Goal: Information Seeking & Learning: Compare options

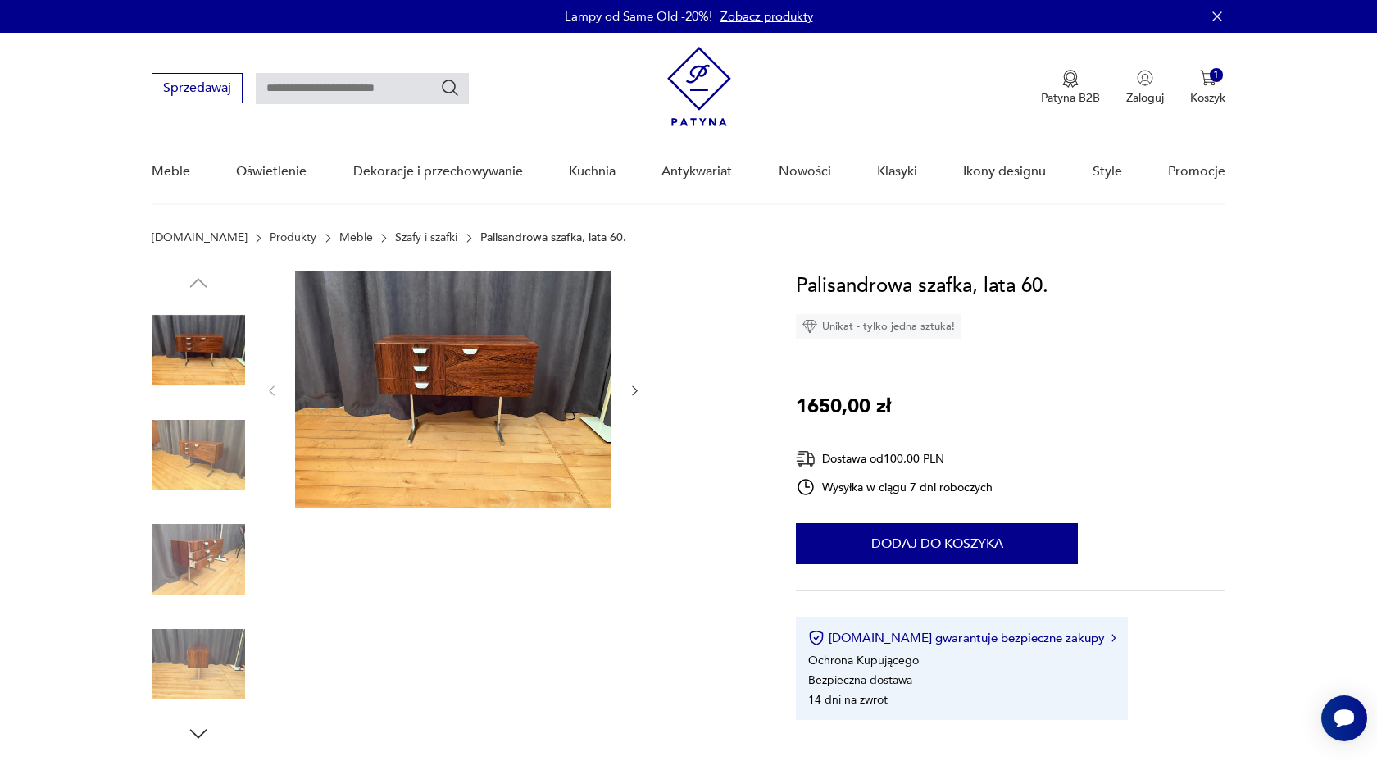
click at [395, 239] on link "Szafy i szafki" at bounding box center [426, 237] width 62 height 13
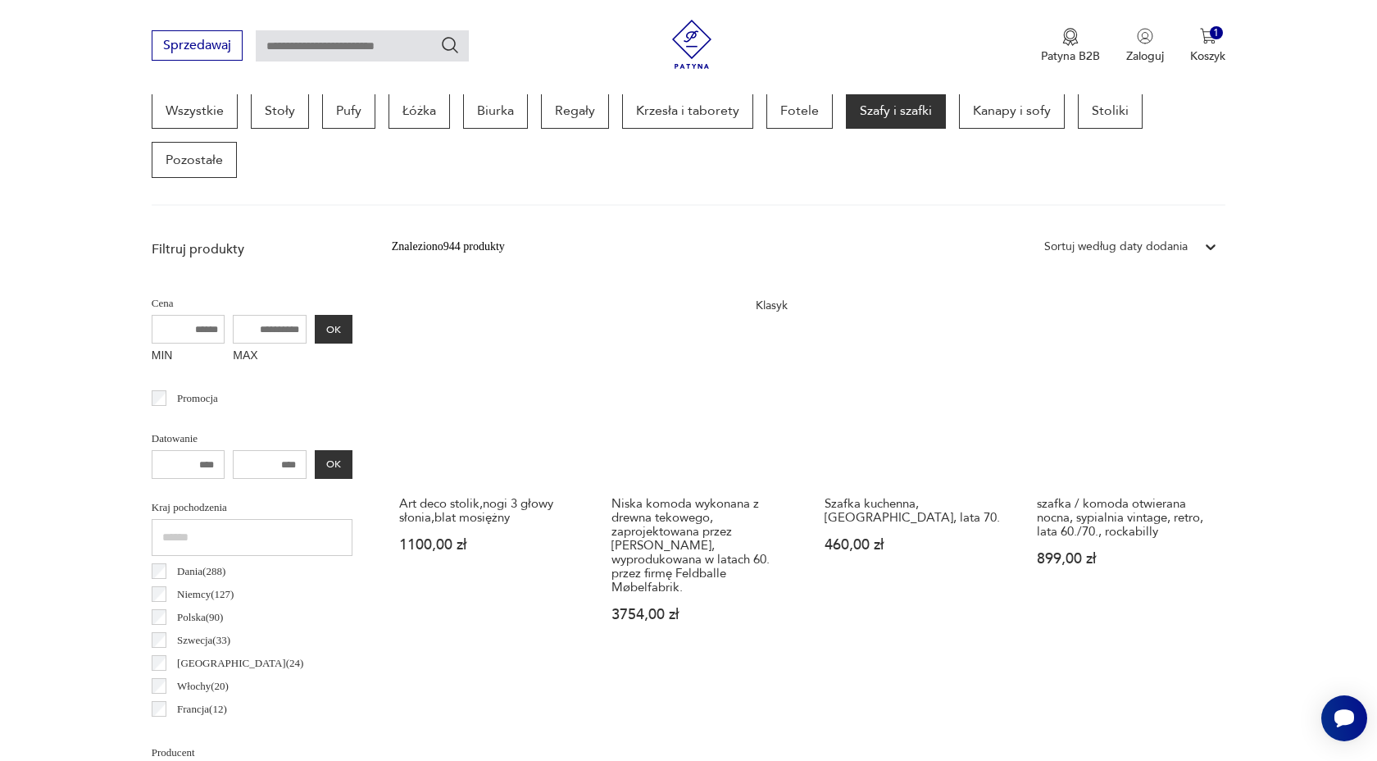
scroll to position [147, 0]
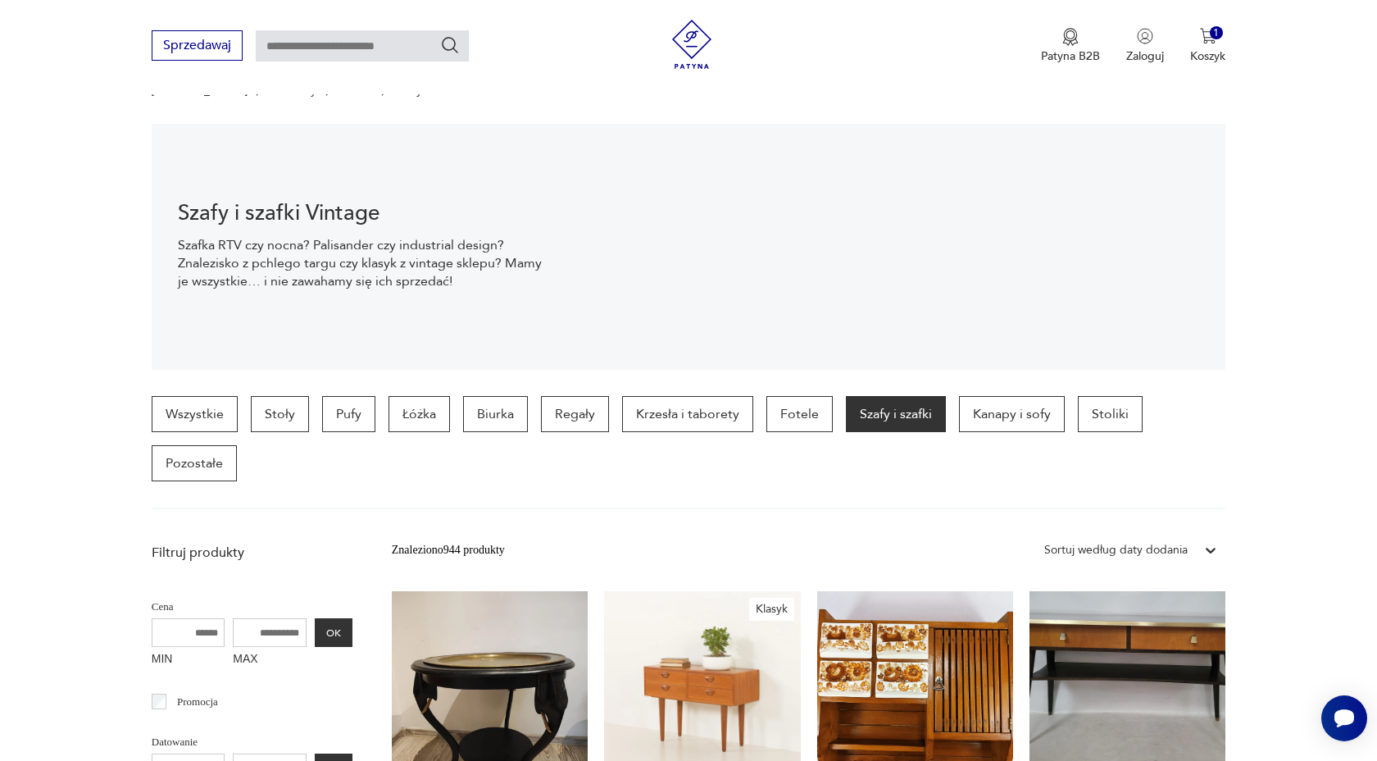
click at [1124, 545] on div "Sortuj według daty dodania" at bounding box center [1115, 550] width 143 height 18
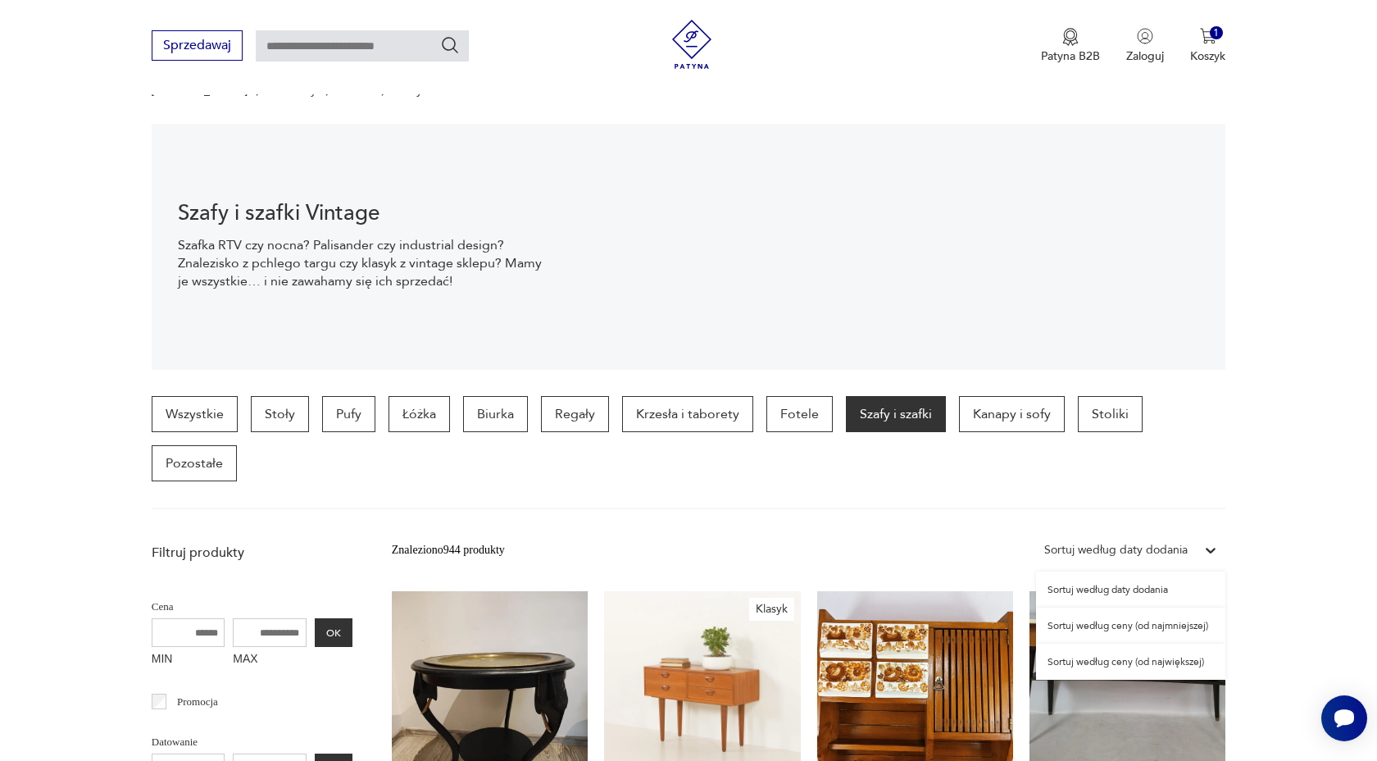
click at [1145, 616] on div "Sortuj według ceny (od najmniejszej)" at bounding box center [1130, 625] width 189 height 36
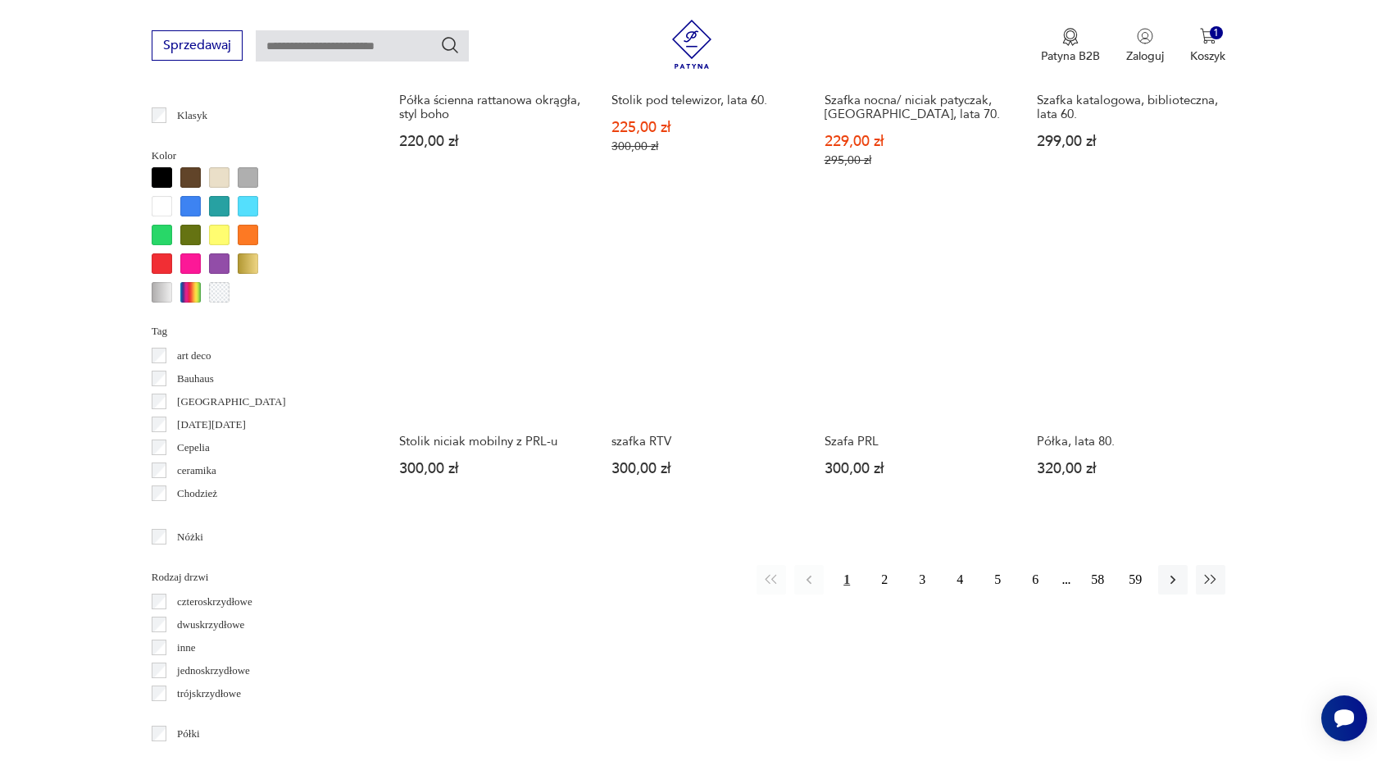
scroll to position [1522, 0]
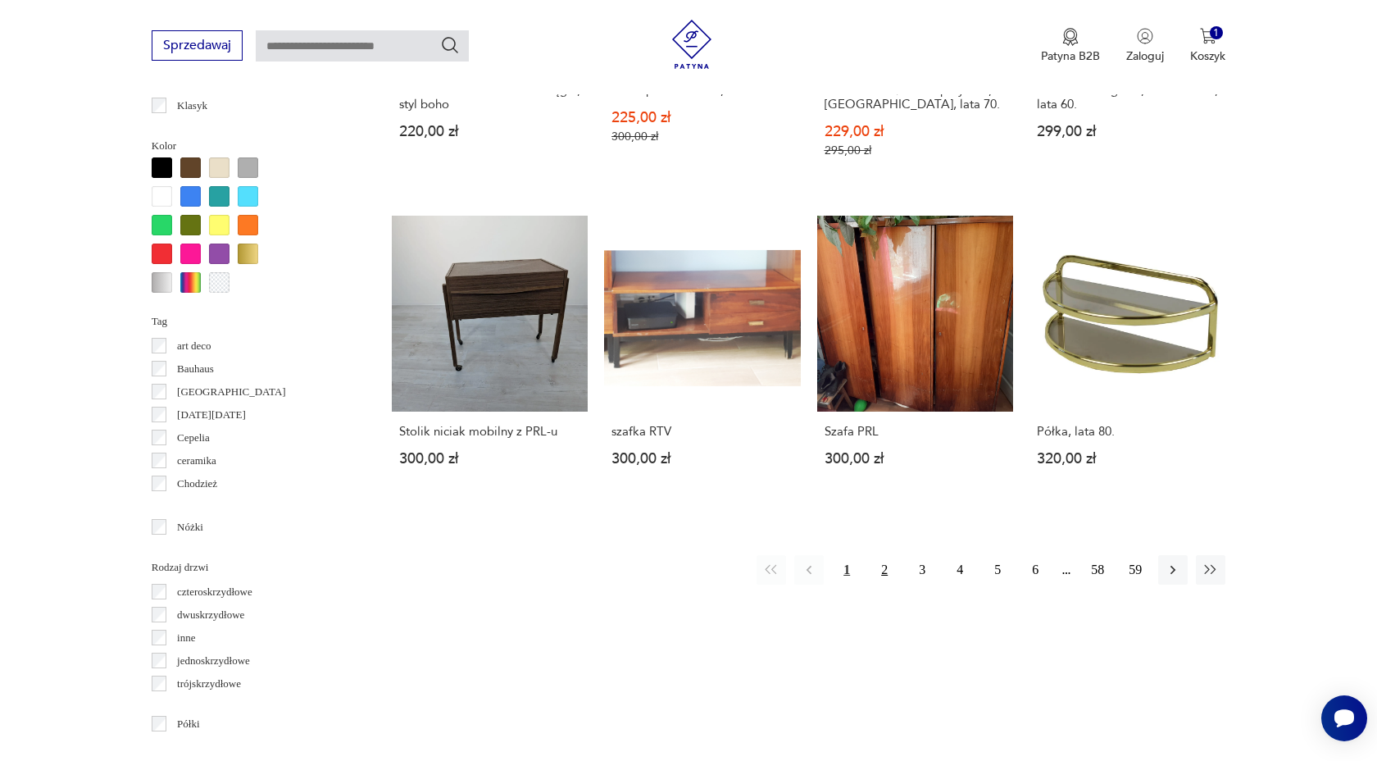
click at [888, 569] on button "2" at bounding box center [885, 570] width 30 height 30
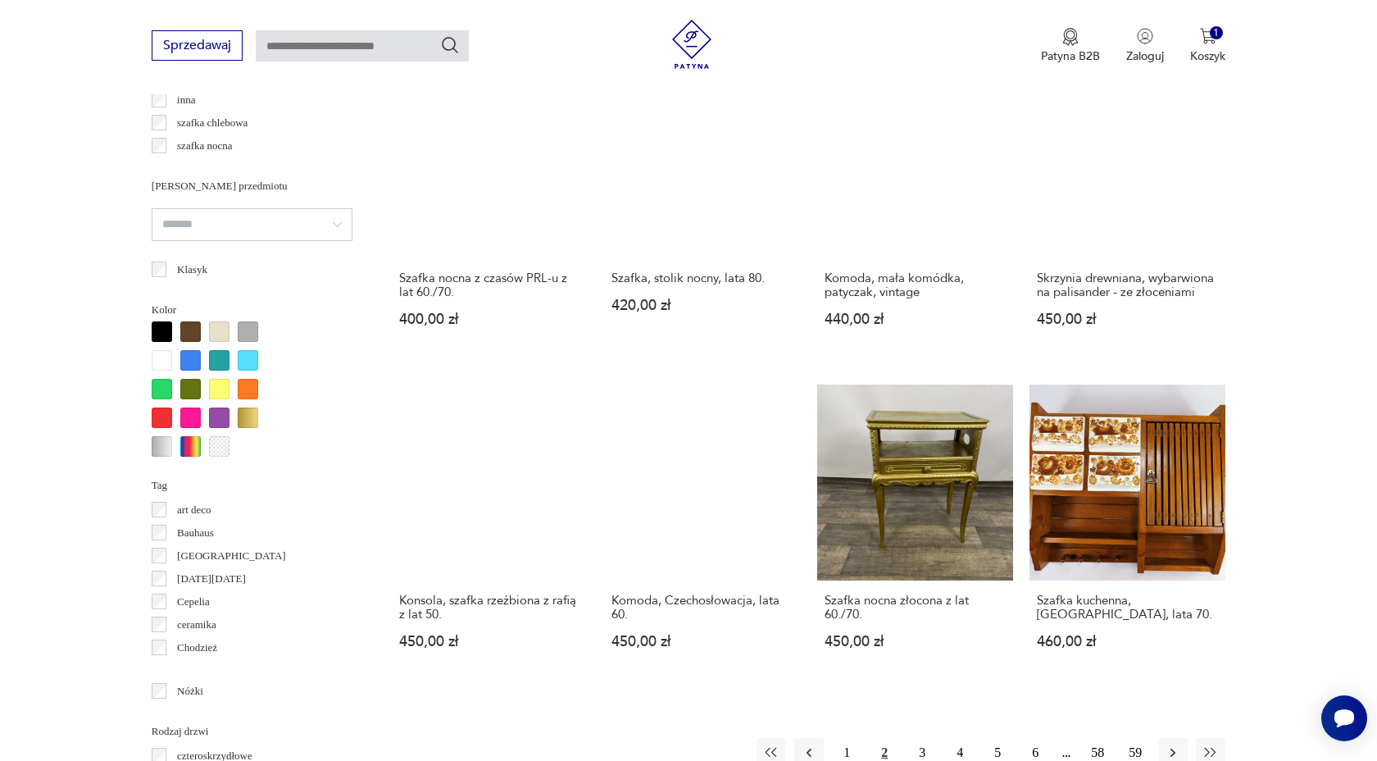
scroll to position [1471, 0]
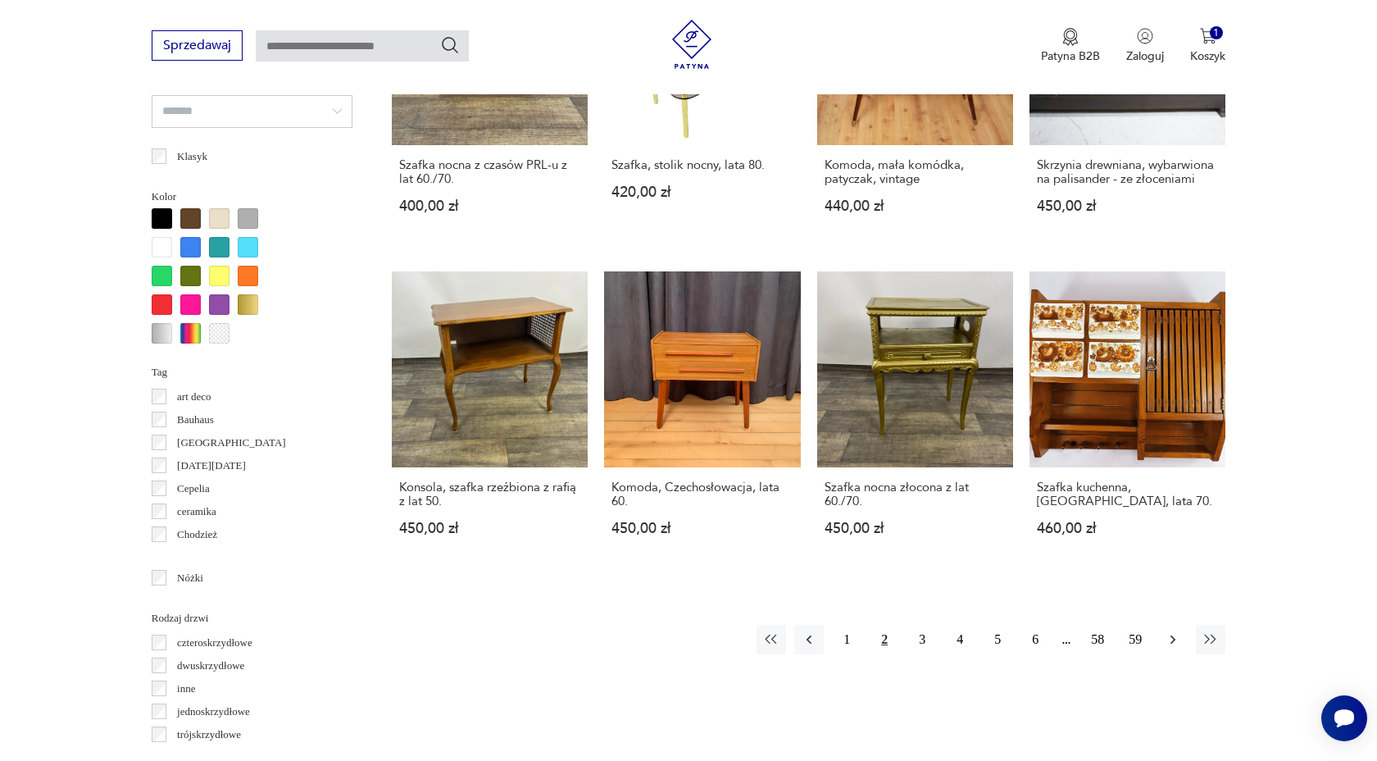
click at [1171, 633] on button "button" at bounding box center [1173, 639] width 30 height 30
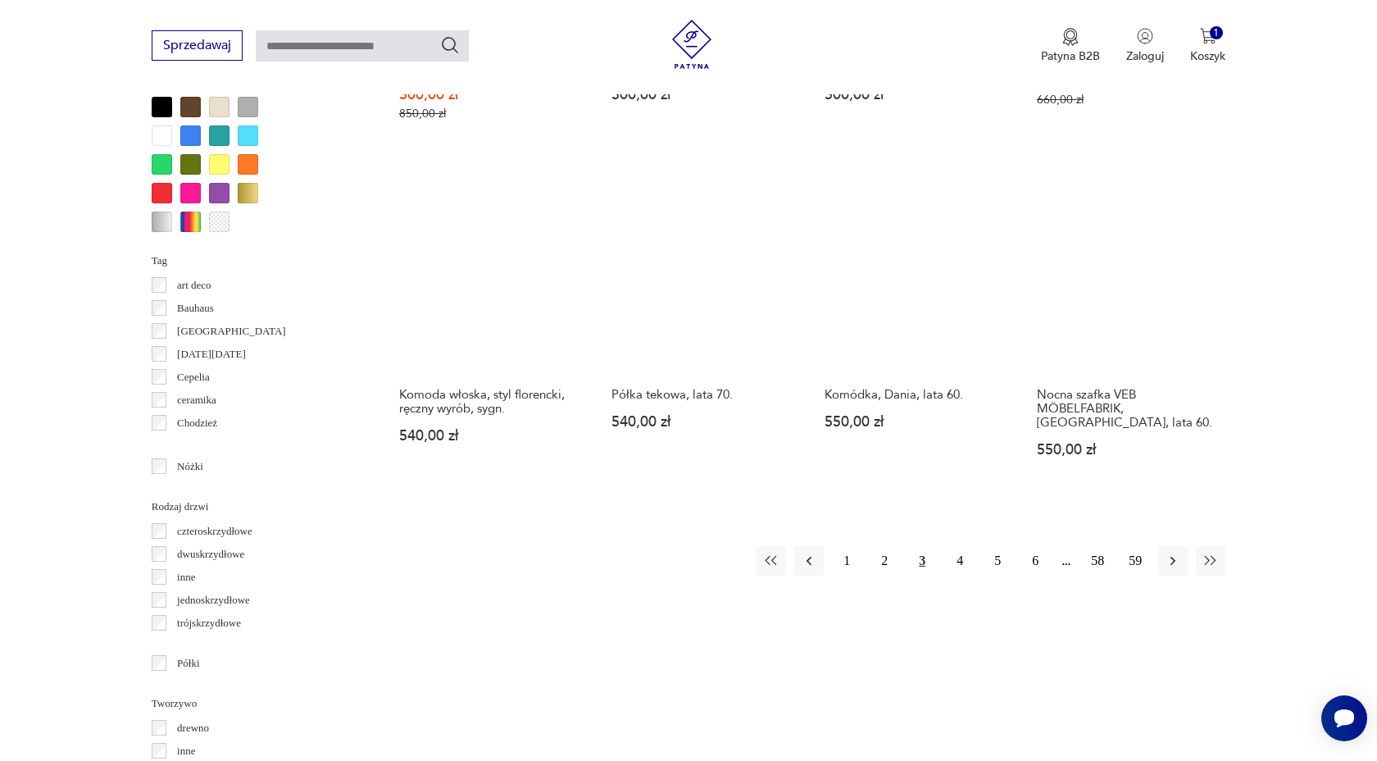
scroll to position [1321, 0]
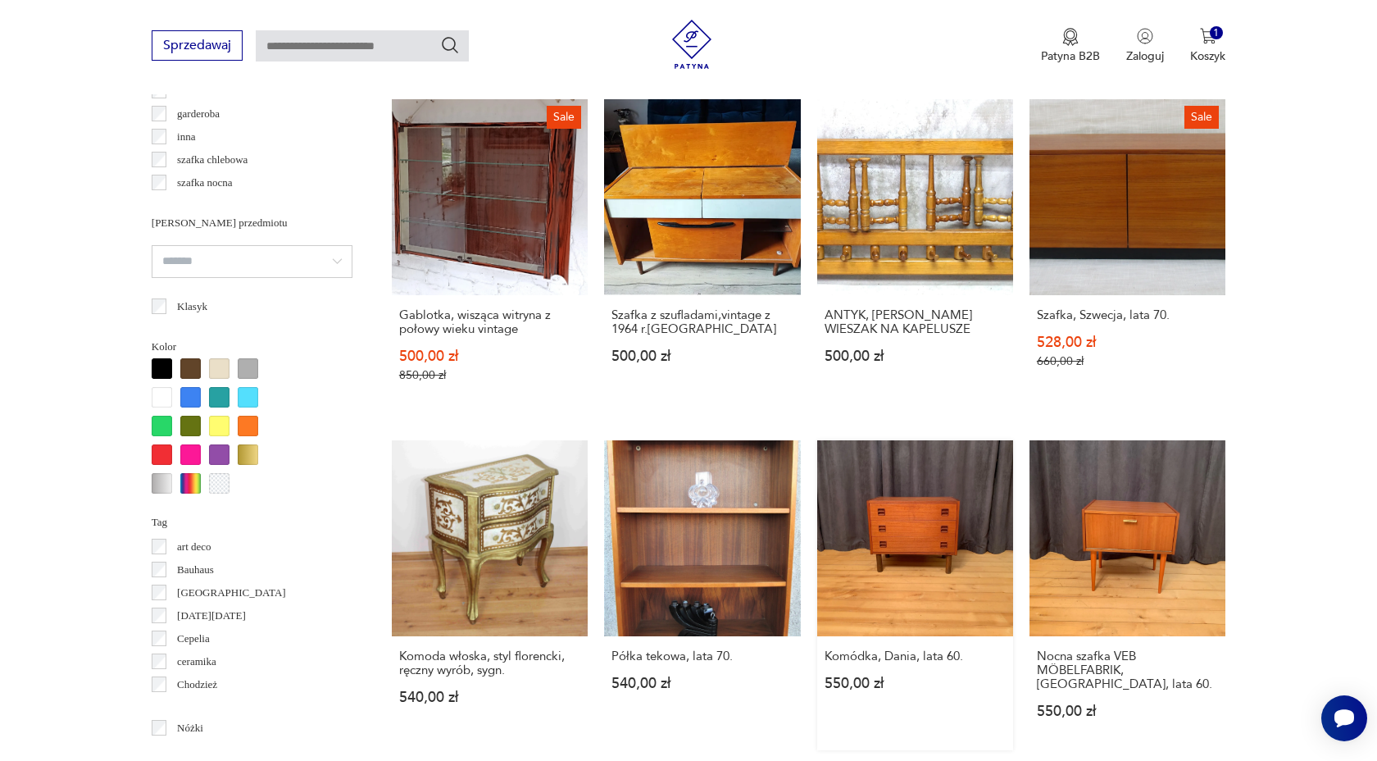
click at [911, 546] on link "Komódka, Dania, lata 60. 550,00 zł" at bounding box center [915, 595] width 196 height 310
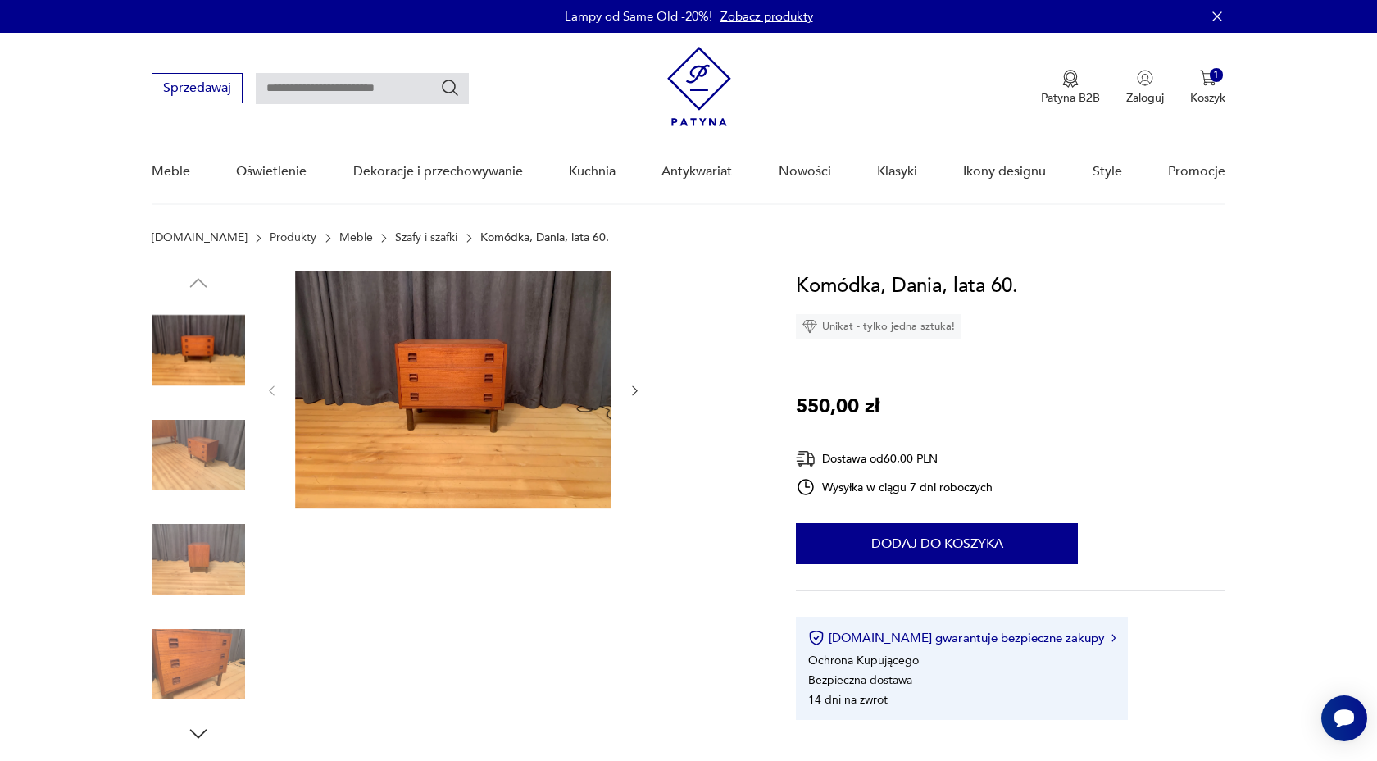
click at [180, 343] on img at bounding box center [198, 349] width 93 height 93
click at [513, 343] on img at bounding box center [453, 389] width 316 height 238
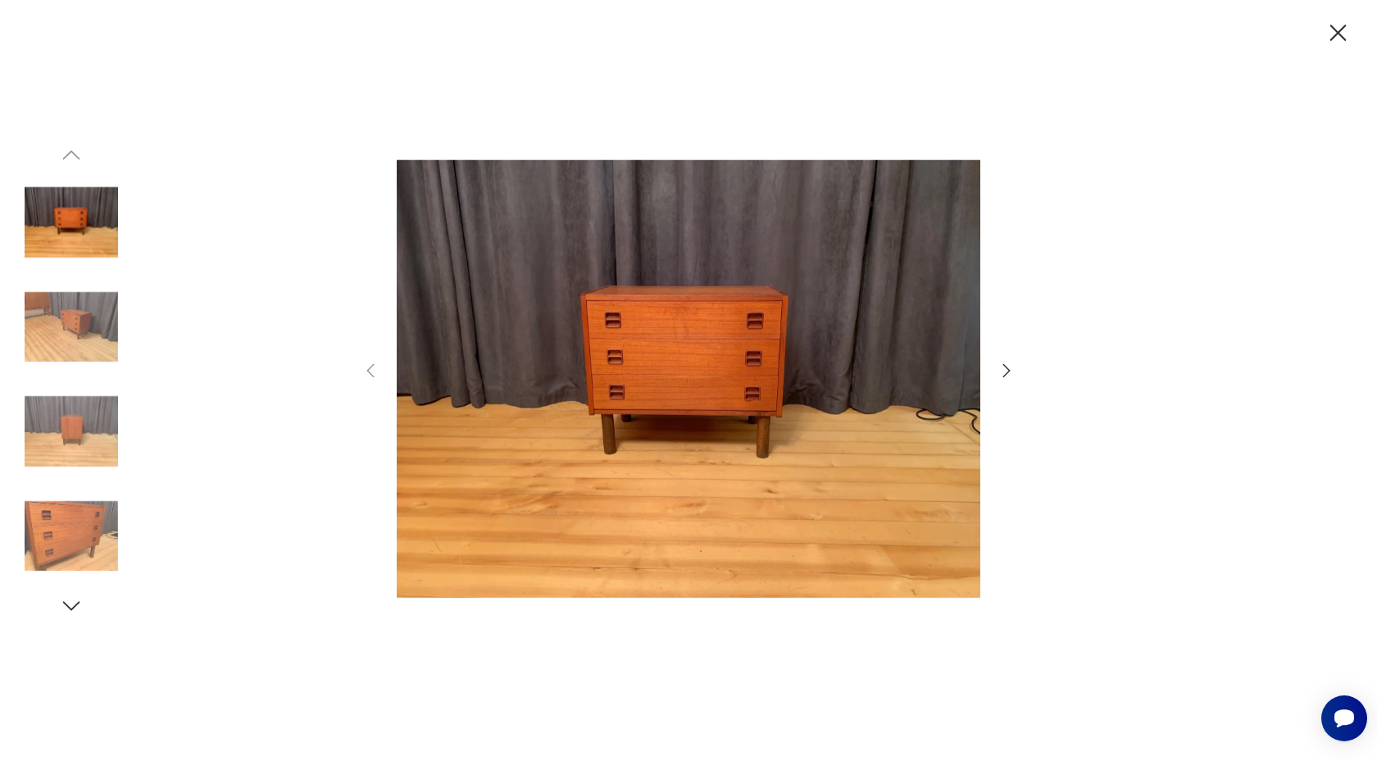
click at [807, 324] on img at bounding box center [689, 379] width 584 height 608
click at [1339, 25] on icon "button" at bounding box center [1338, 33] width 29 height 29
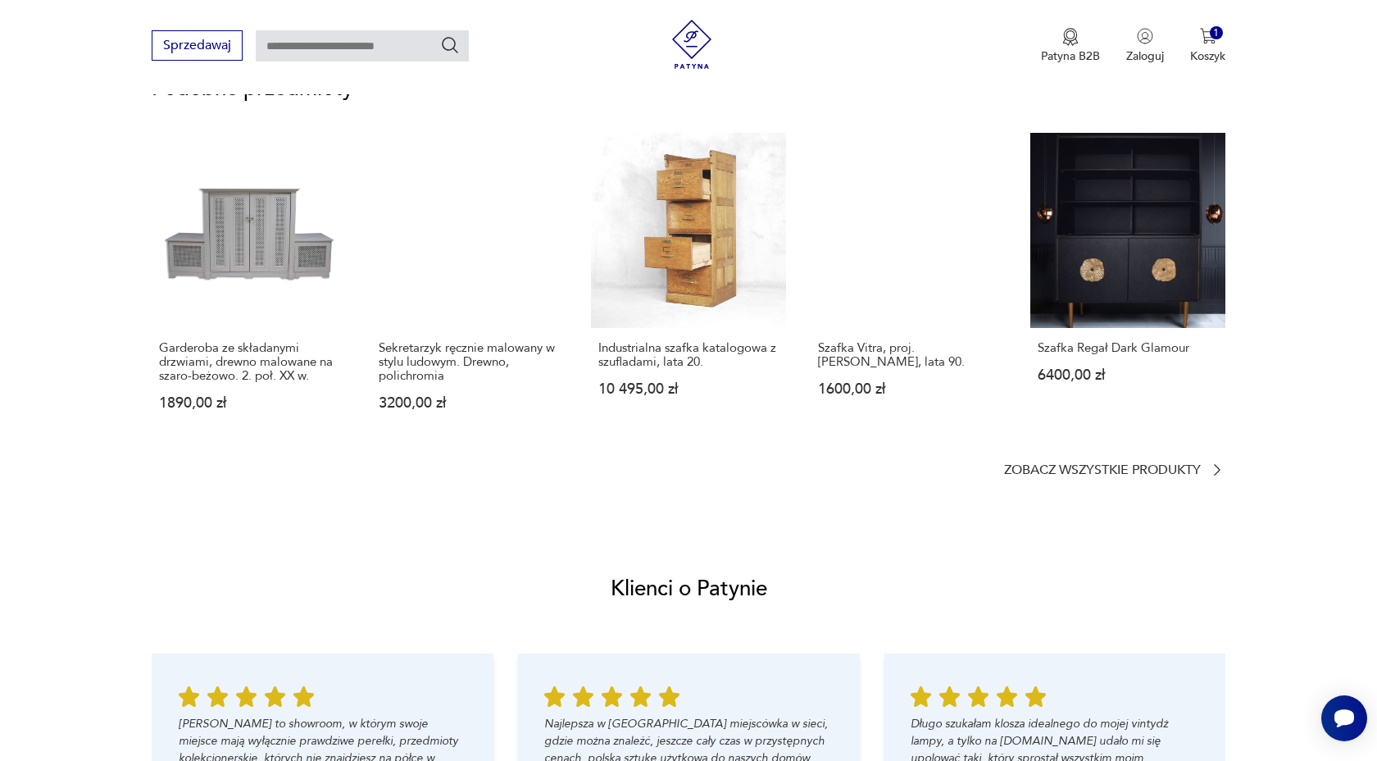
scroll to position [915, 0]
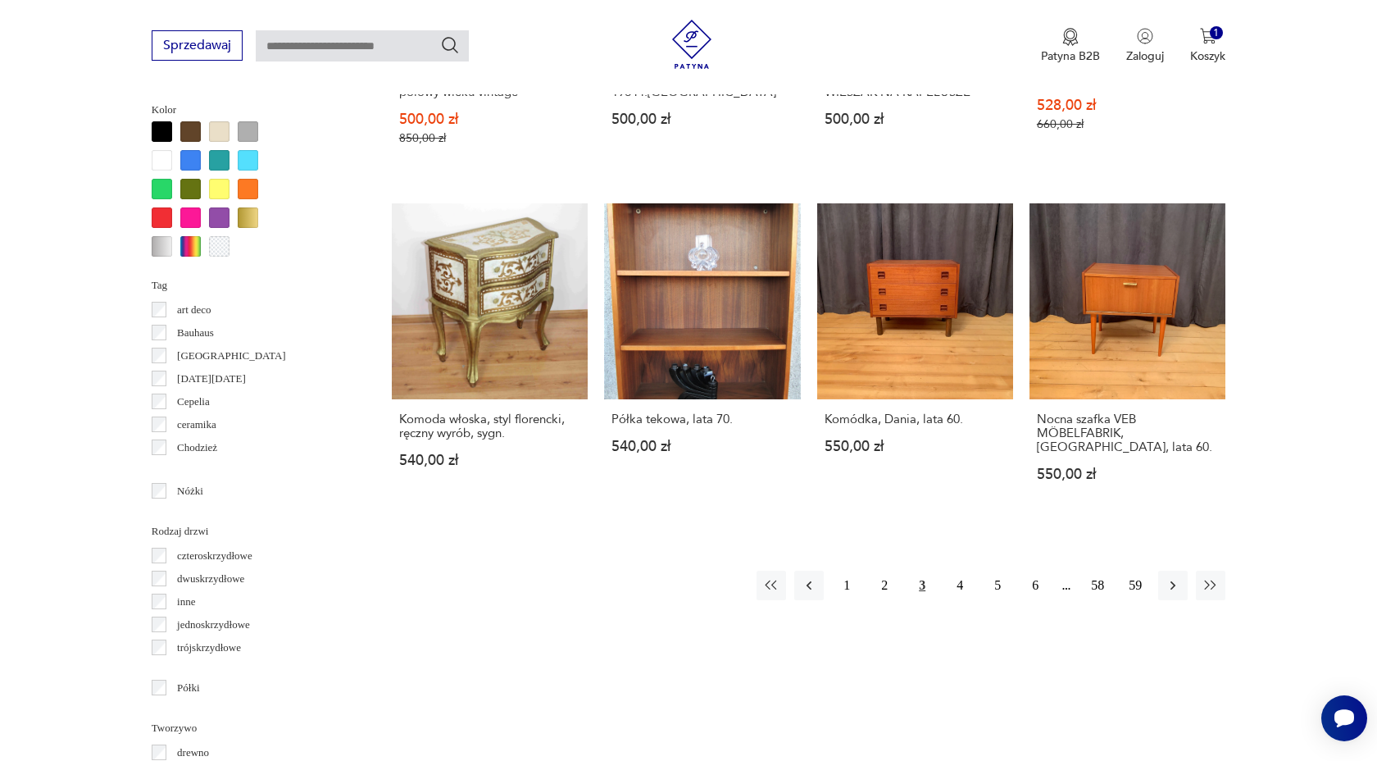
scroll to position [1615, 0]
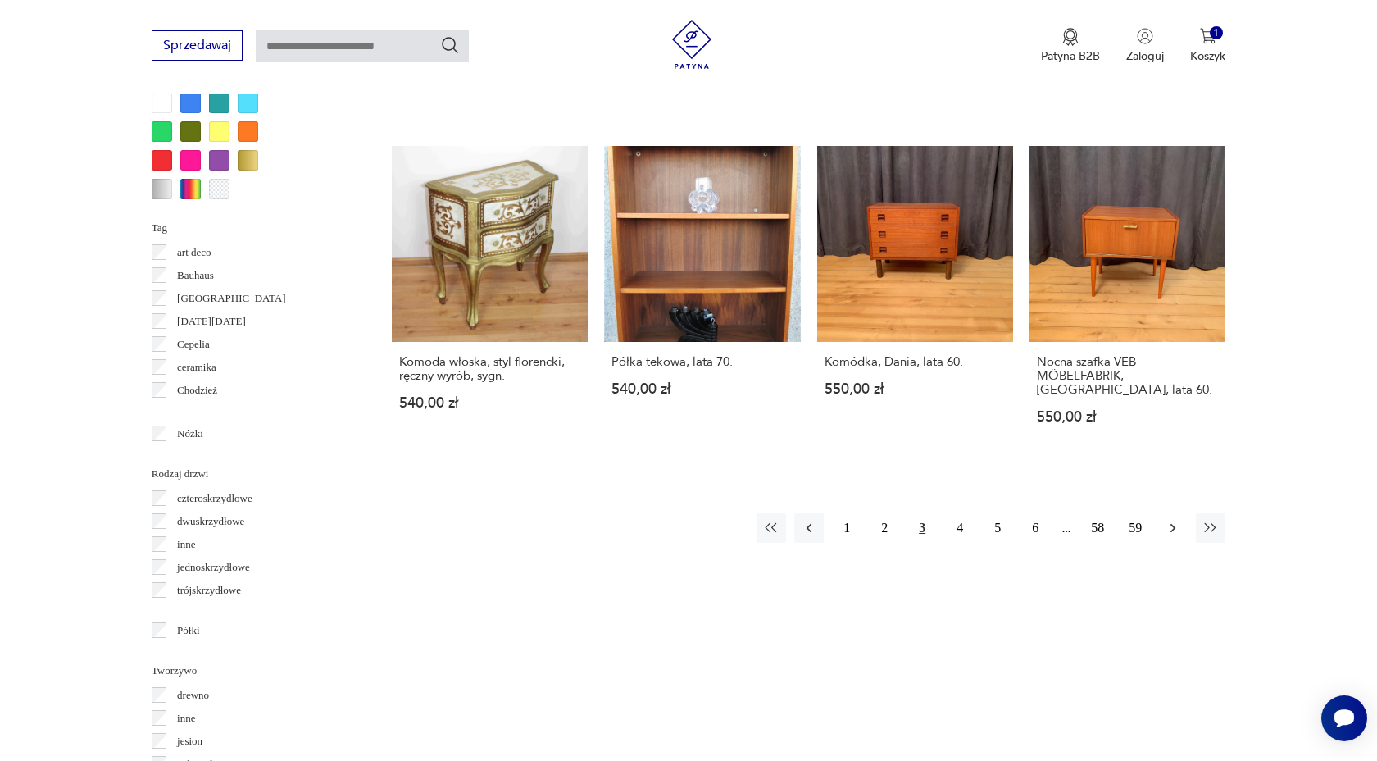
click at [1166, 520] on icon "button" at bounding box center [1173, 528] width 16 height 16
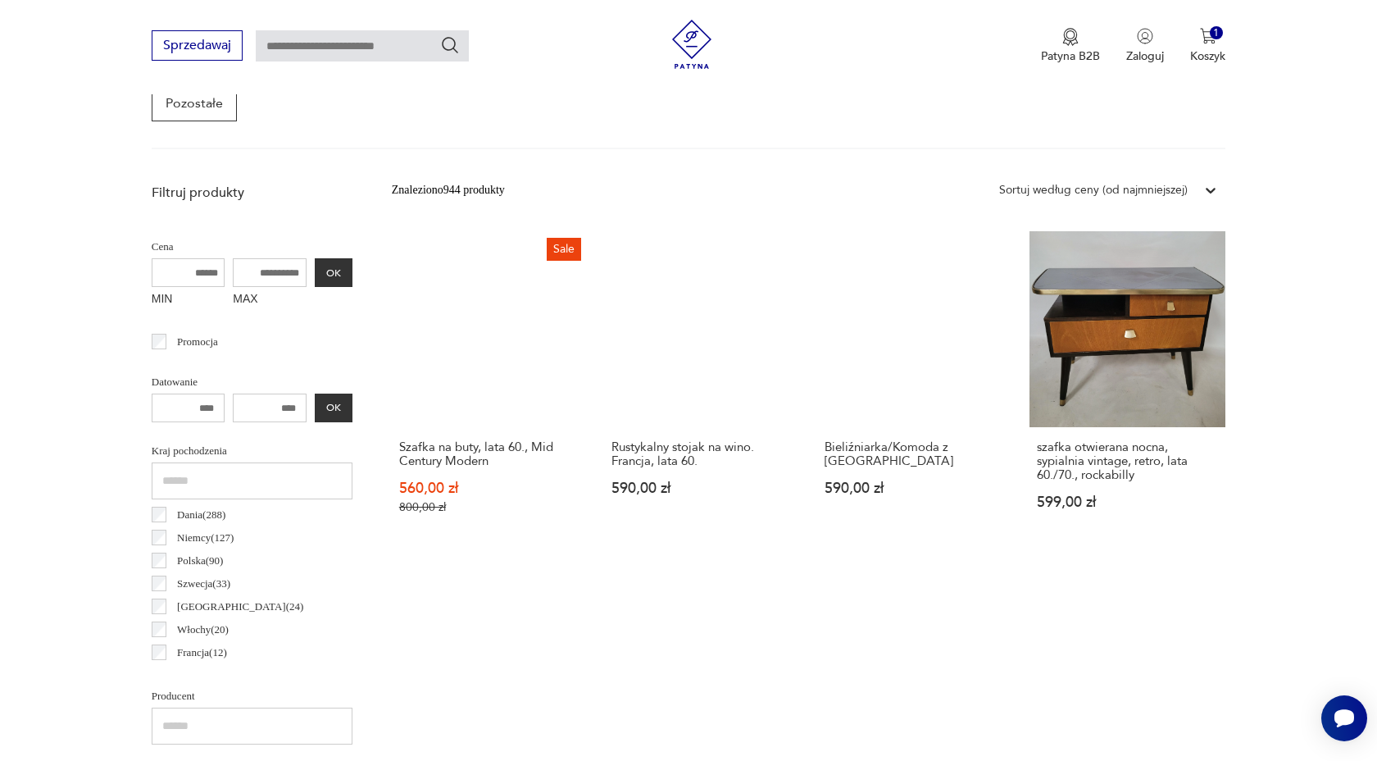
scroll to position [605, 0]
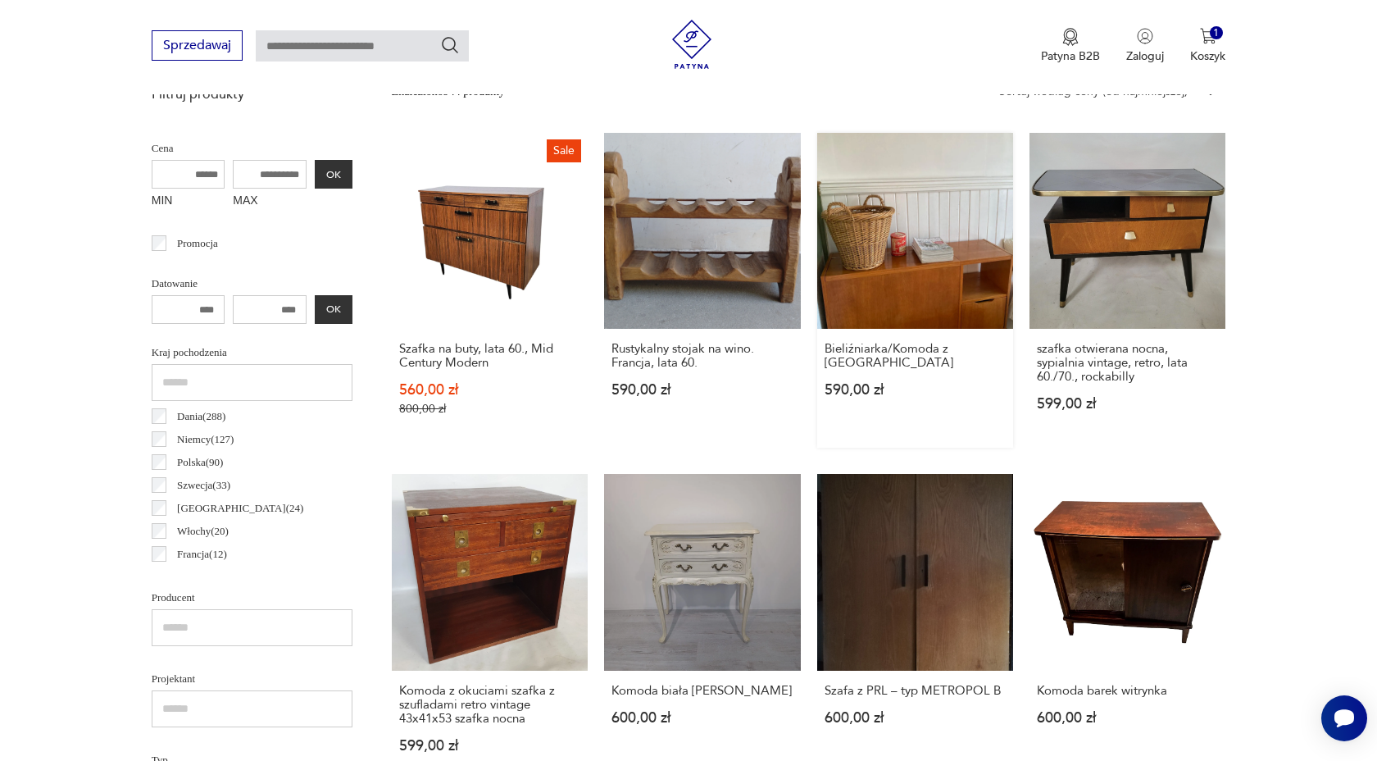
click at [904, 273] on link "Bieliźniarka/Komoda z [GEOGRAPHIC_DATA] 590,00 zł" at bounding box center [915, 290] width 196 height 315
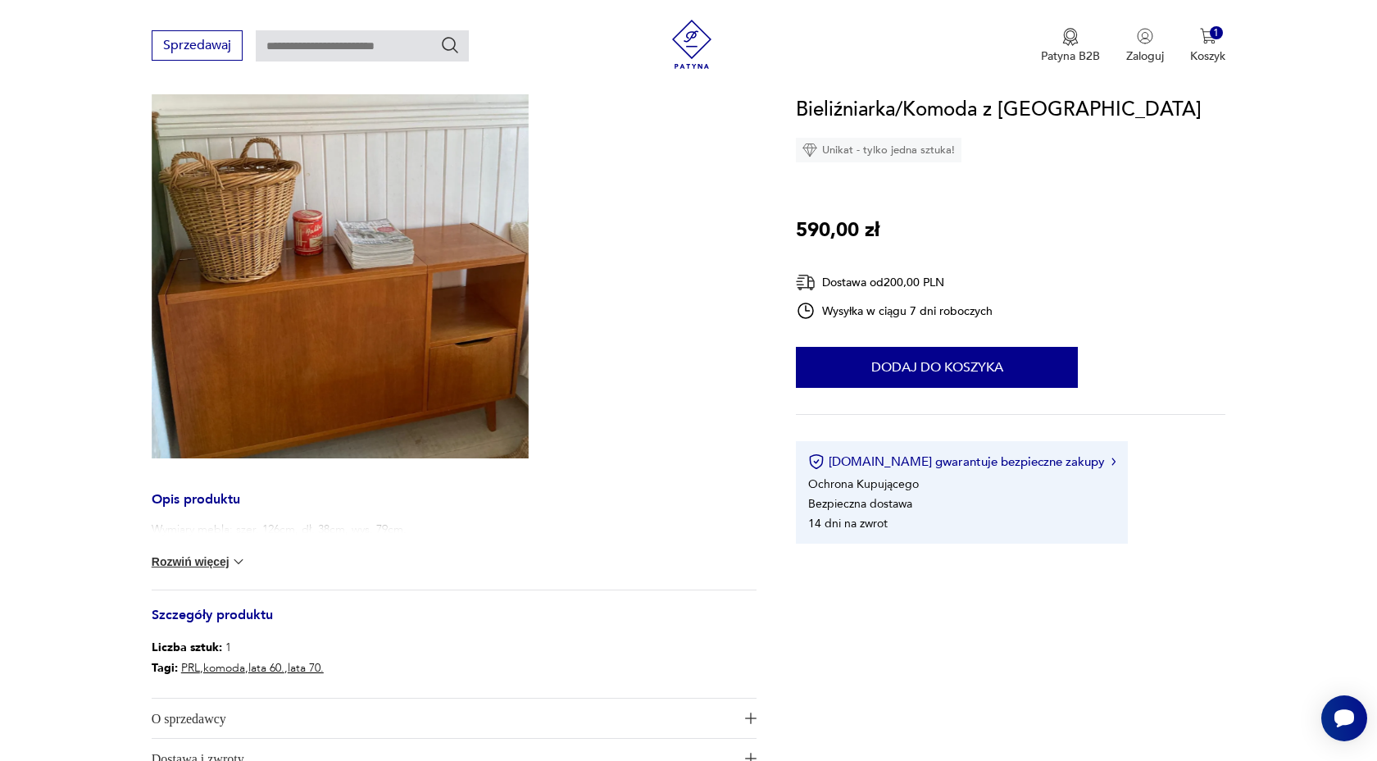
scroll to position [434, 0]
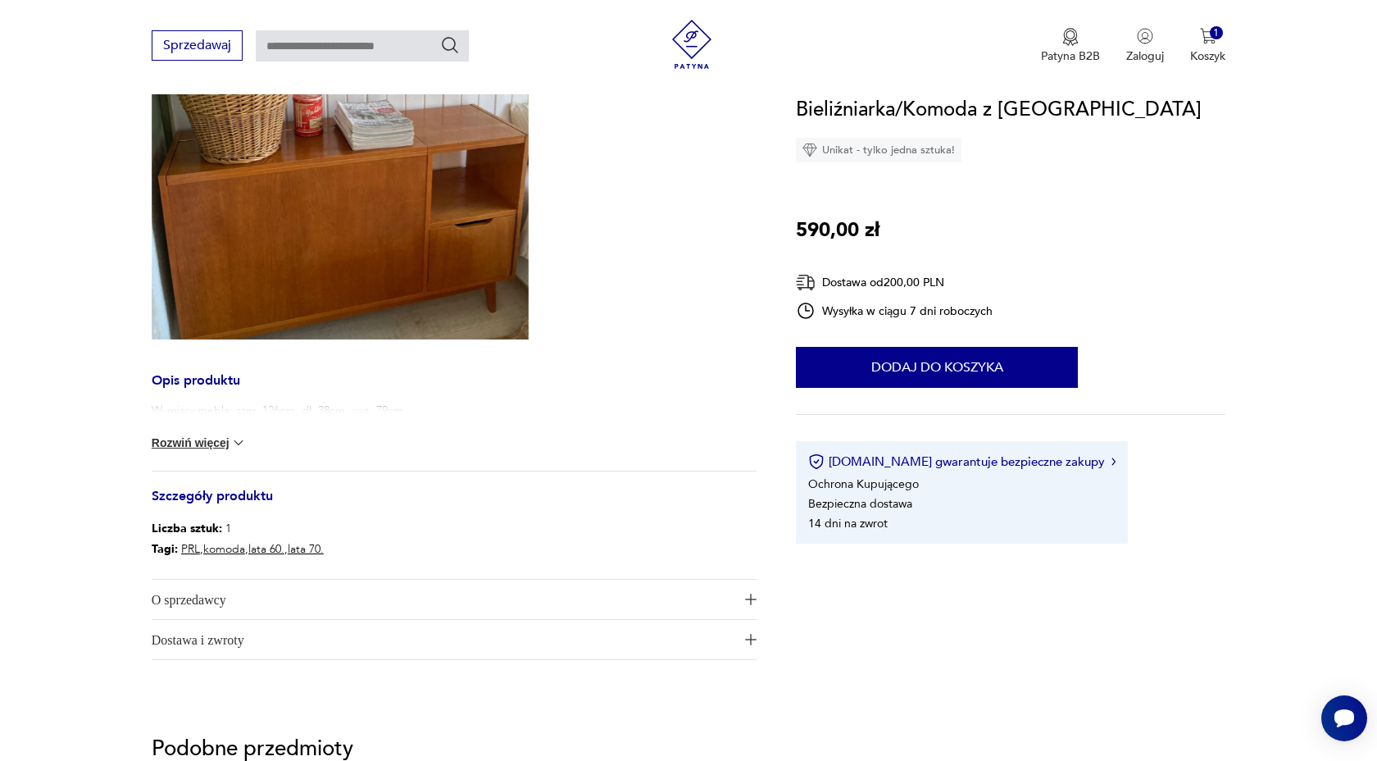
click at [205, 439] on button "Rozwiń więcej" at bounding box center [199, 442] width 95 height 16
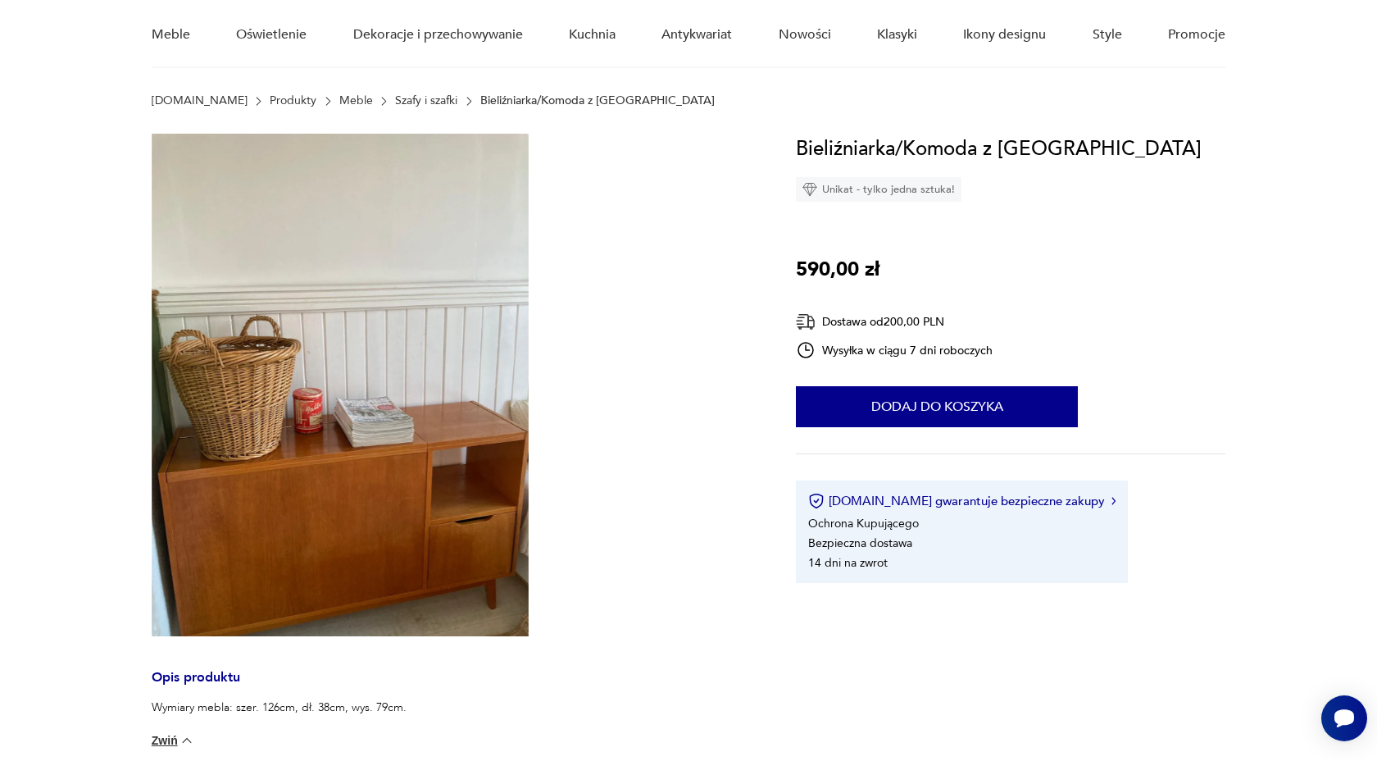
scroll to position [243, 0]
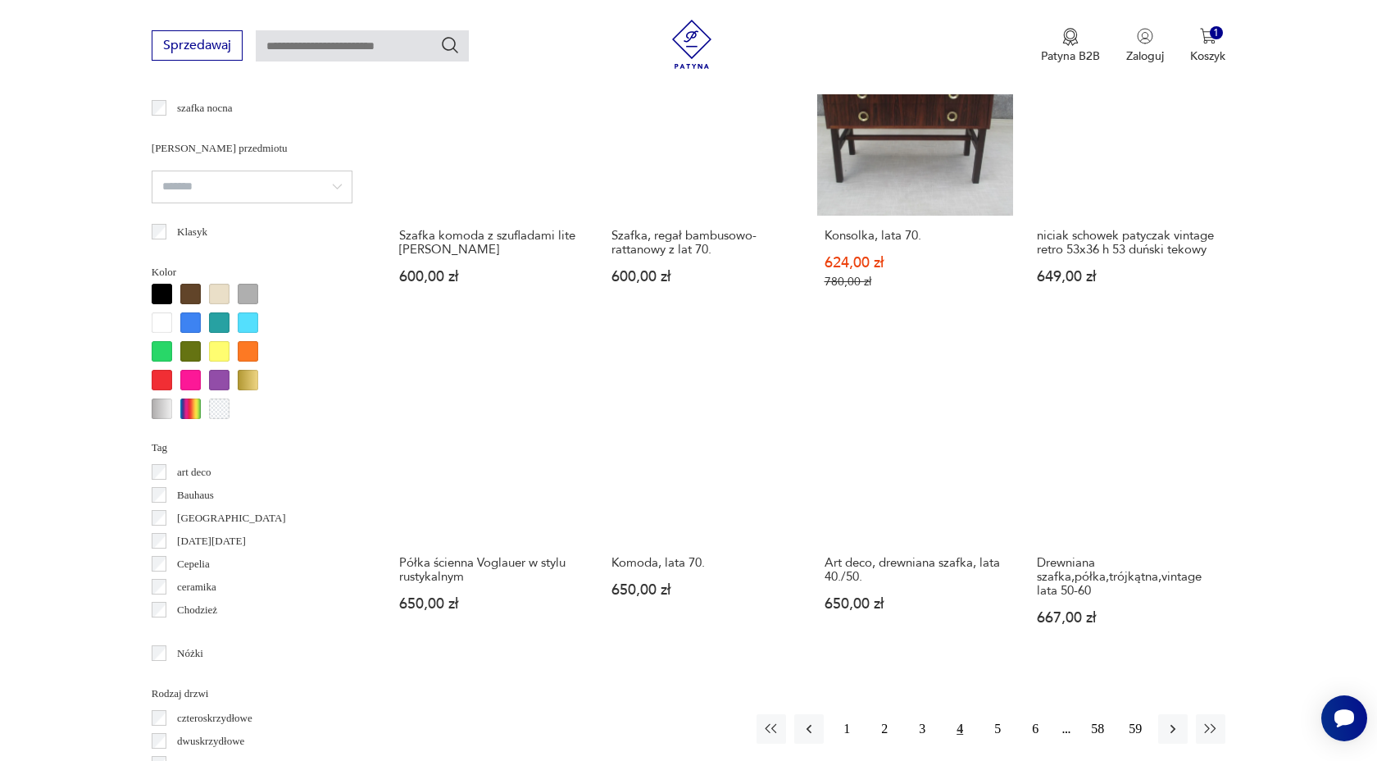
scroll to position [1535, 0]
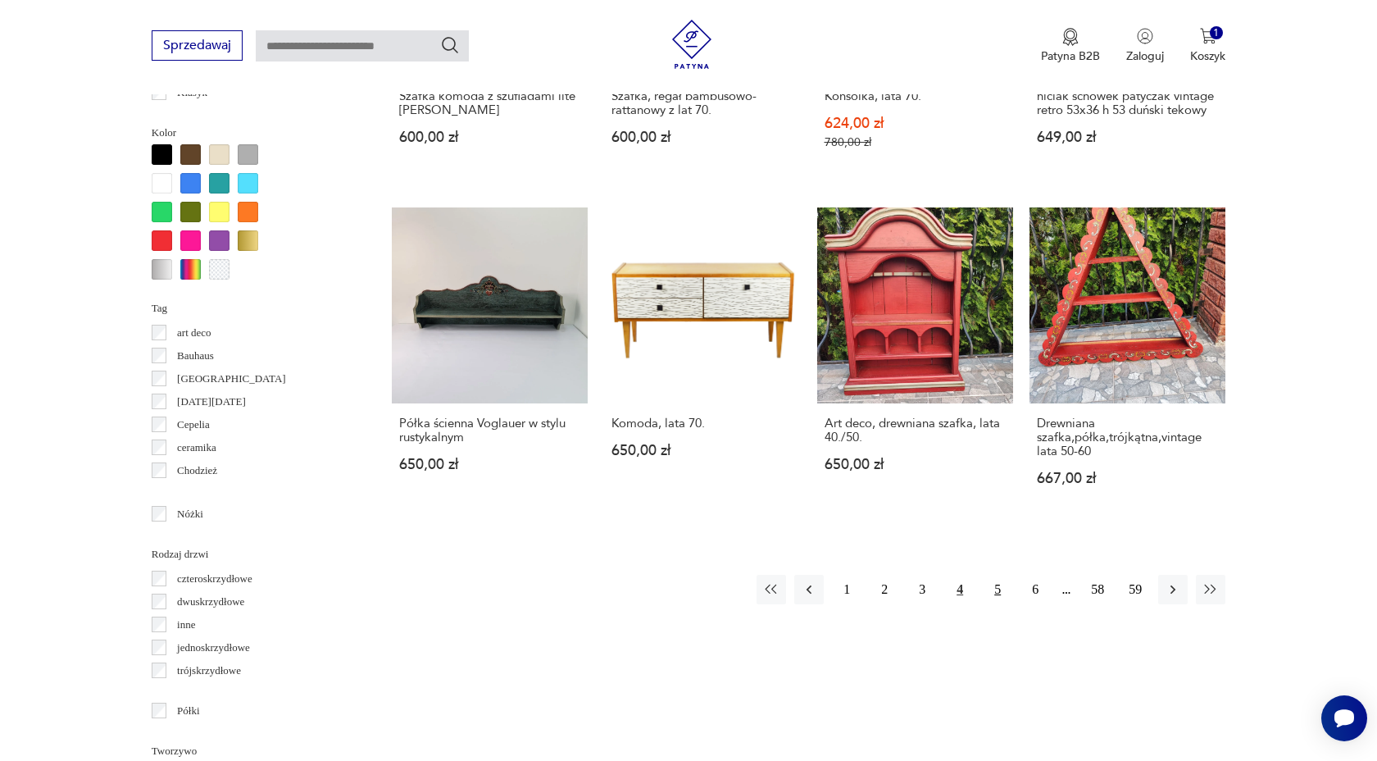
click at [994, 591] on button "5" at bounding box center [998, 589] width 30 height 30
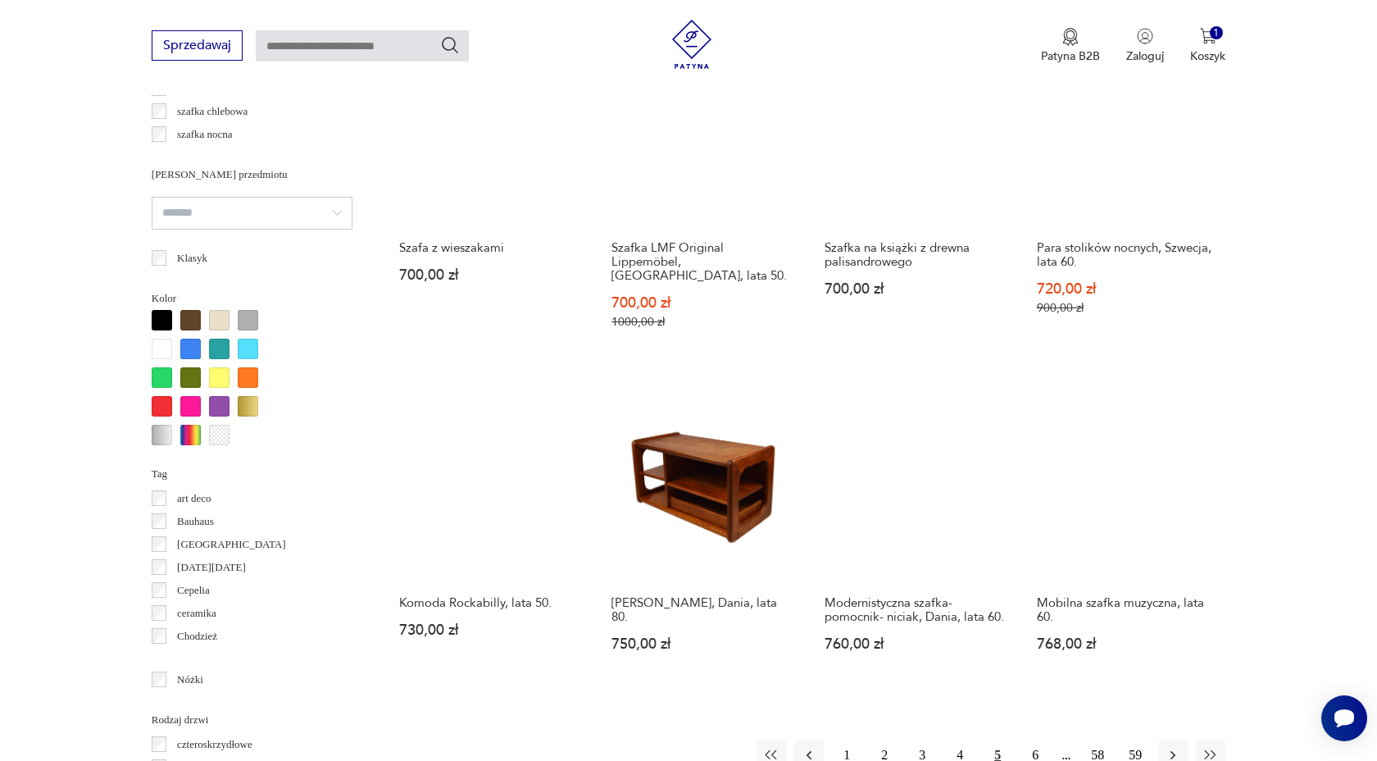
scroll to position [1517, 0]
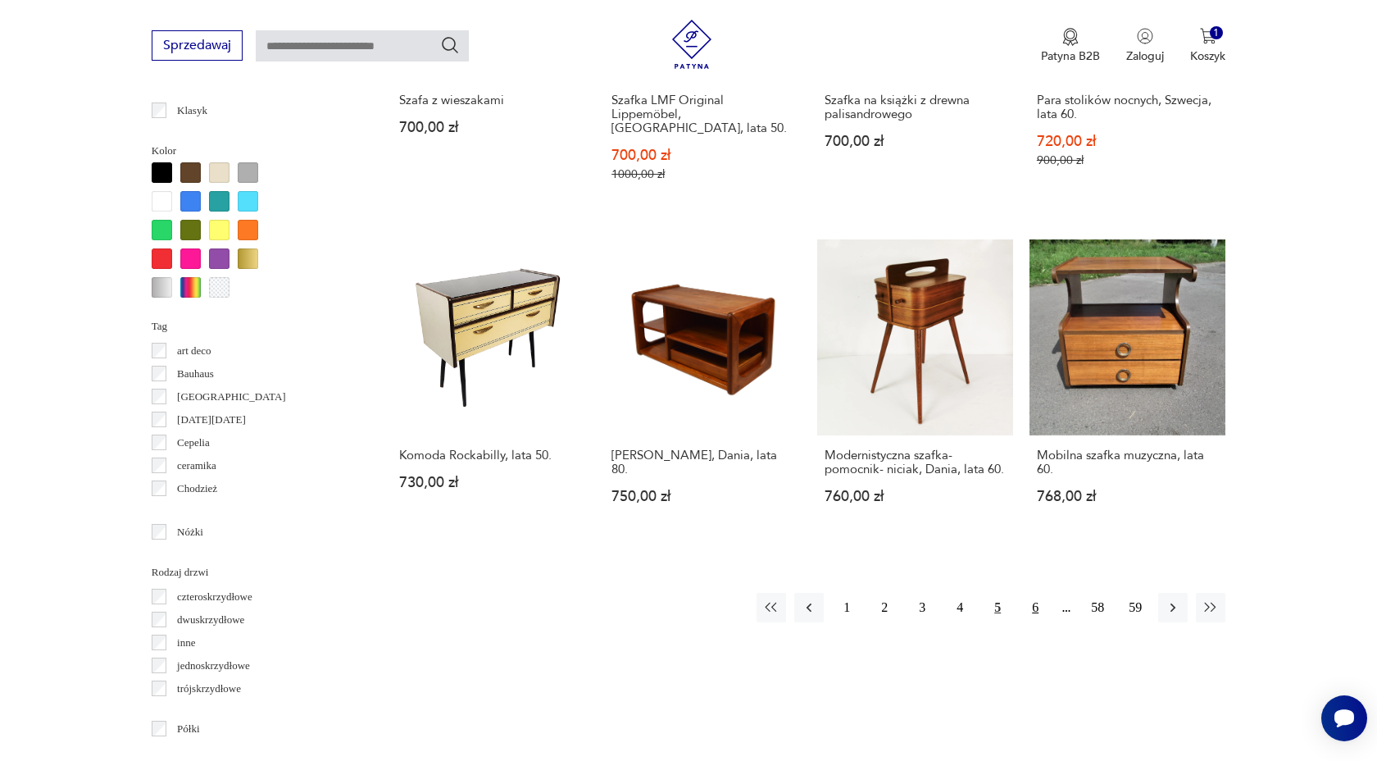
click at [1033, 593] on button "6" at bounding box center [1035, 608] width 30 height 30
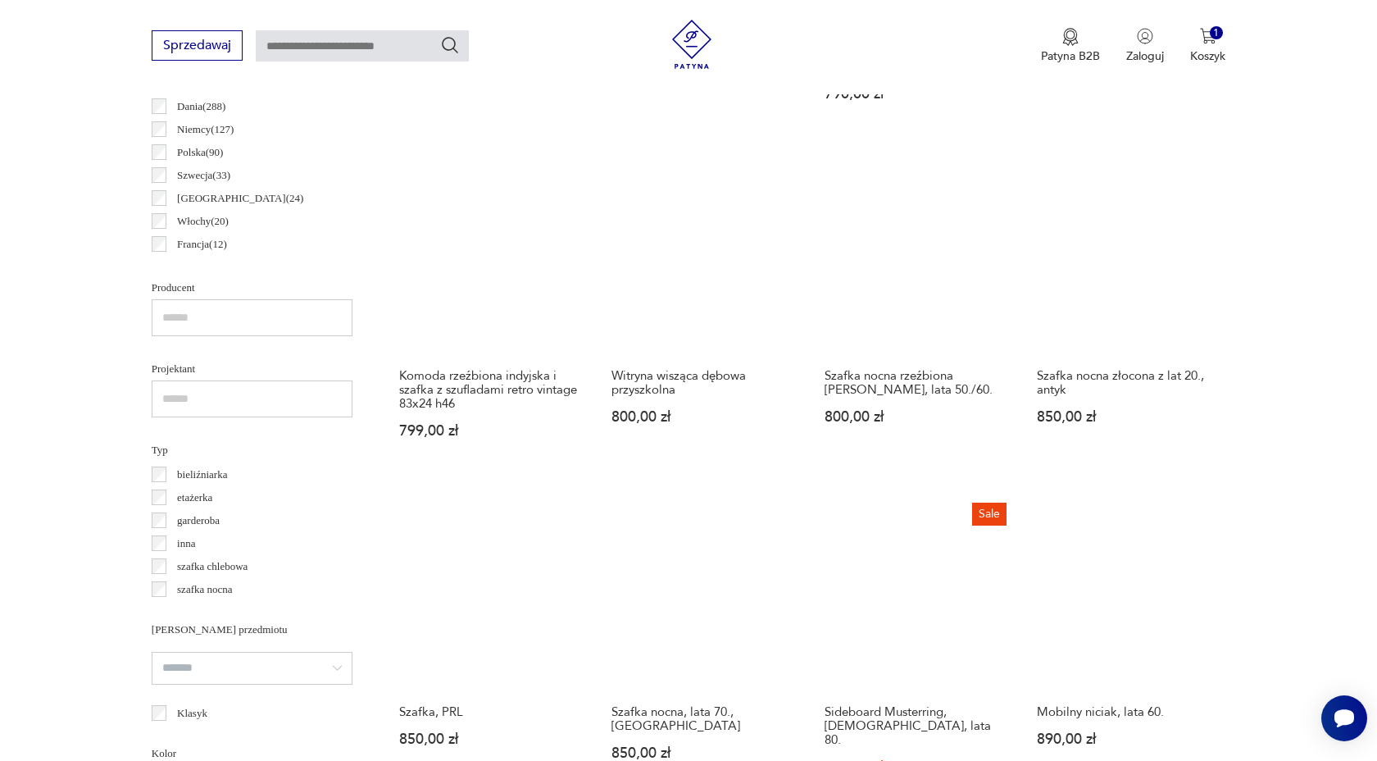
scroll to position [1215, 0]
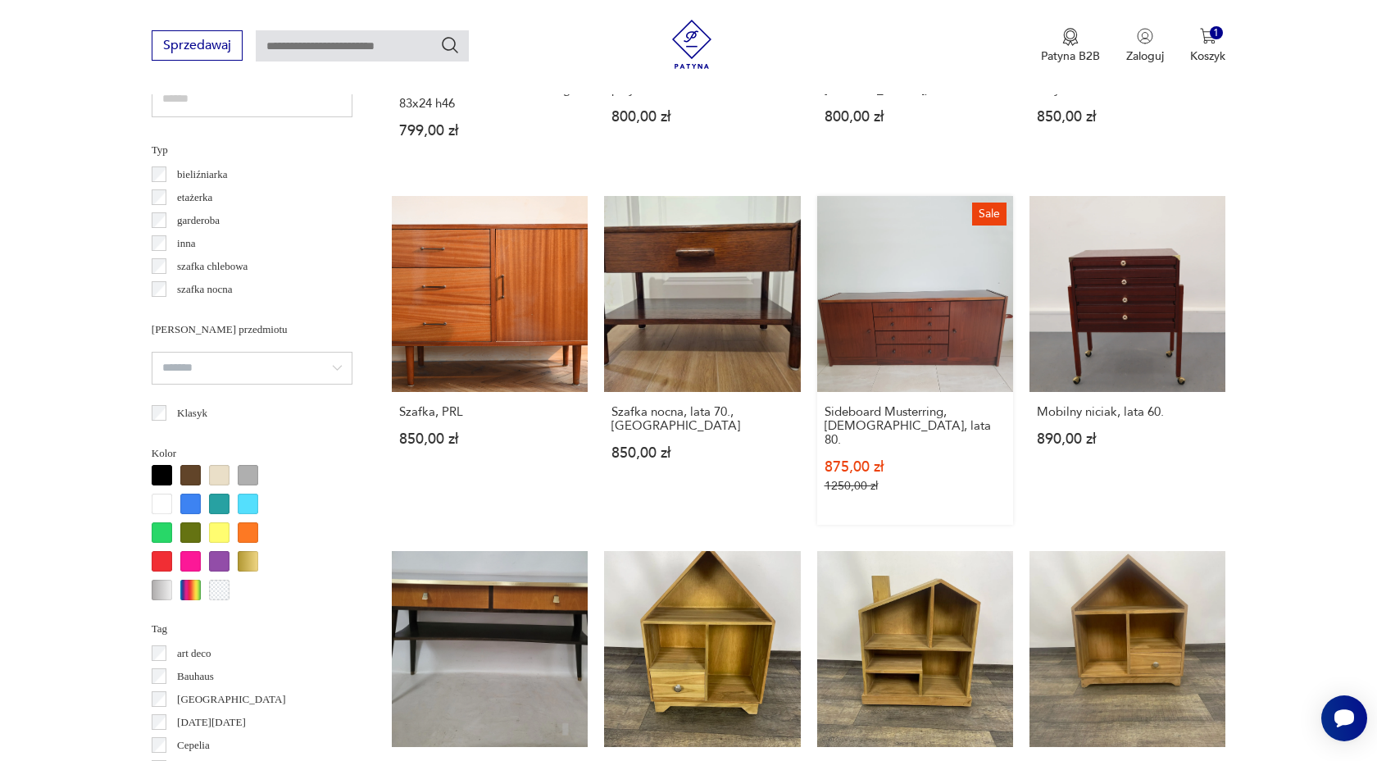
click at [933, 344] on link "Sale Sideboard Musterring, [DEMOGRAPHIC_DATA], lata 80. 875,00 zł 1250,00 zł" at bounding box center [915, 360] width 196 height 329
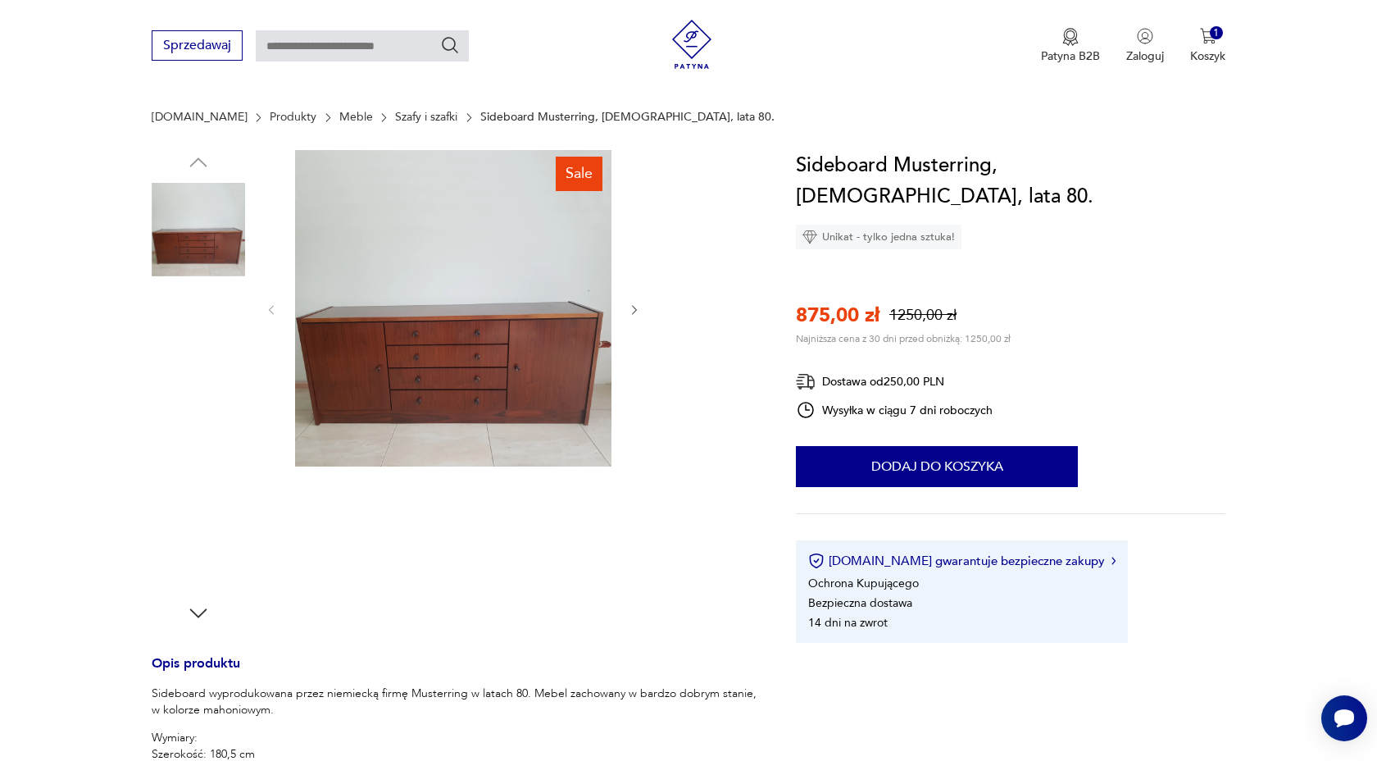
scroll to position [96, 0]
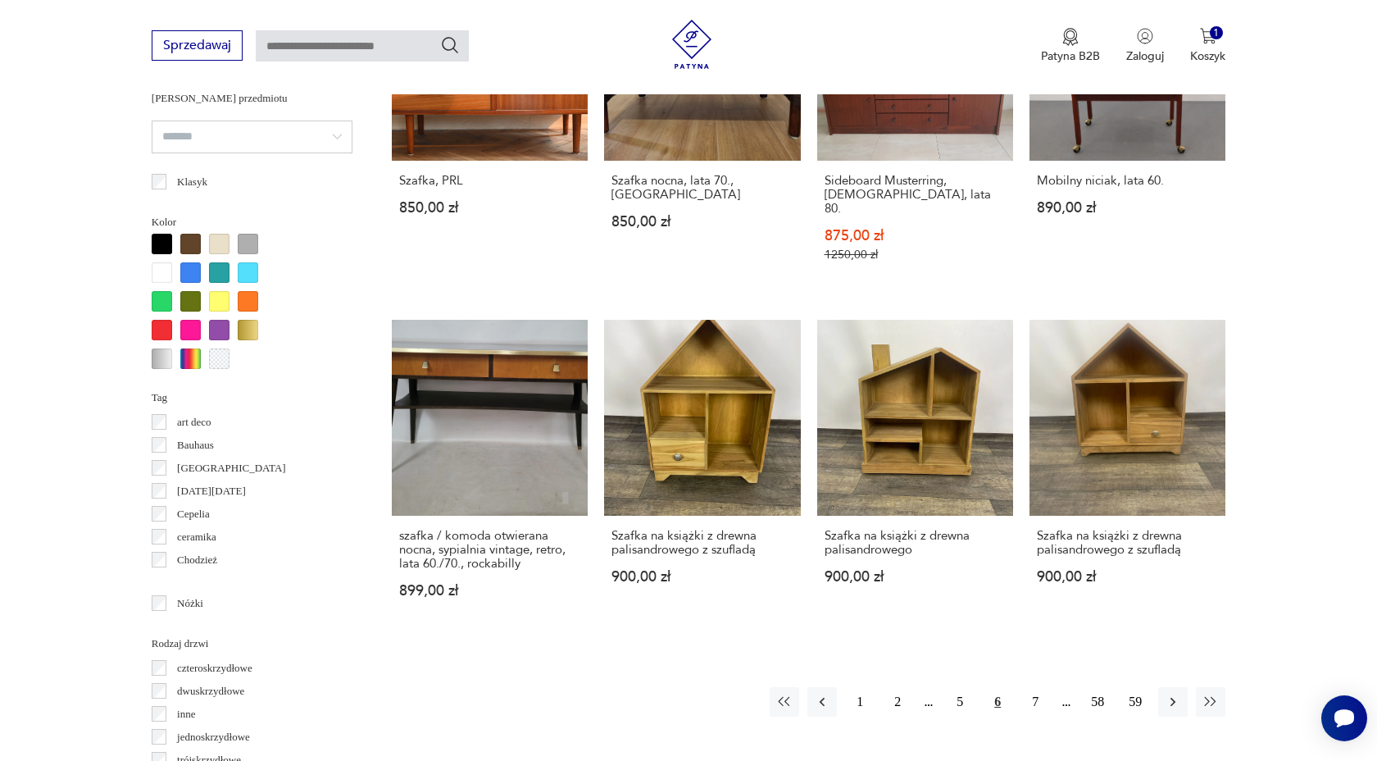
scroll to position [1484, 0]
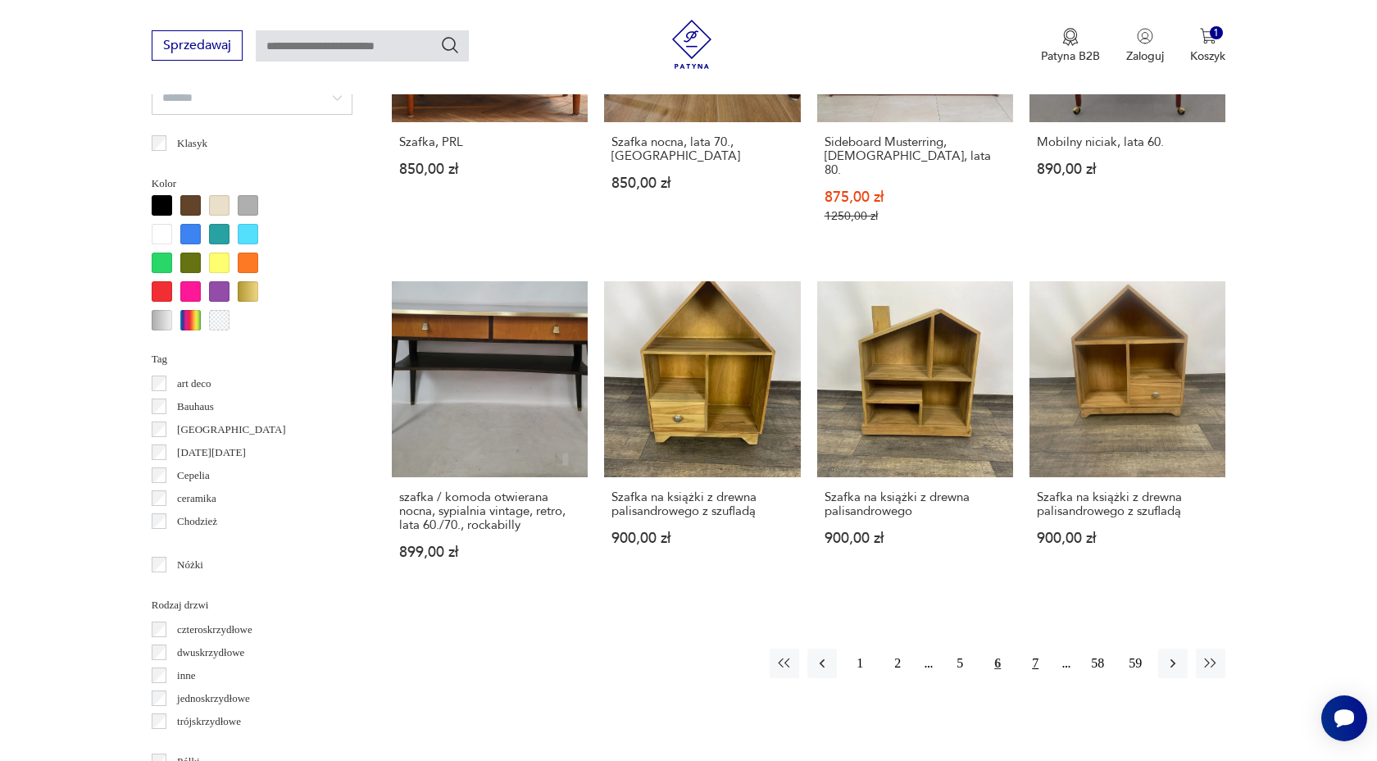
click at [1029, 650] on button "7" at bounding box center [1035, 663] width 30 height 30
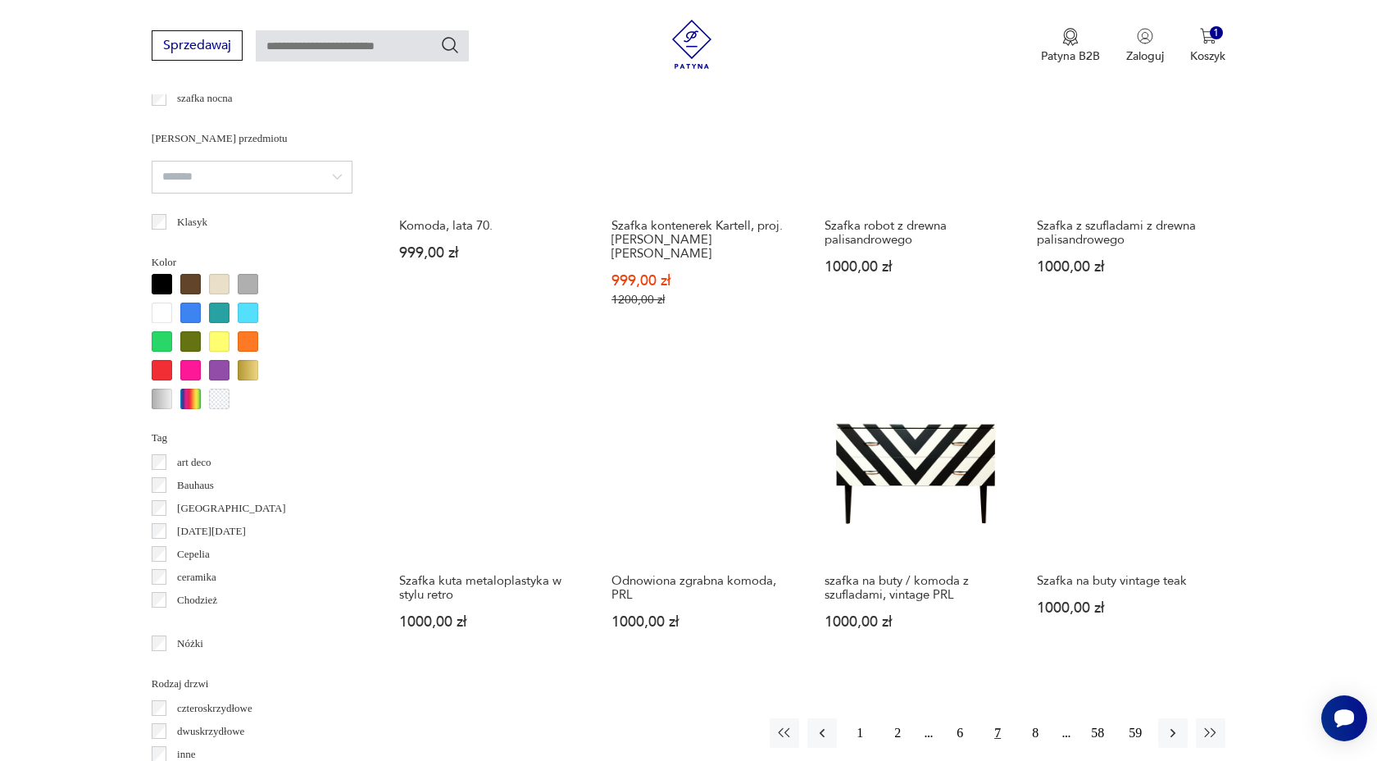
scroll to position [1598, 0]
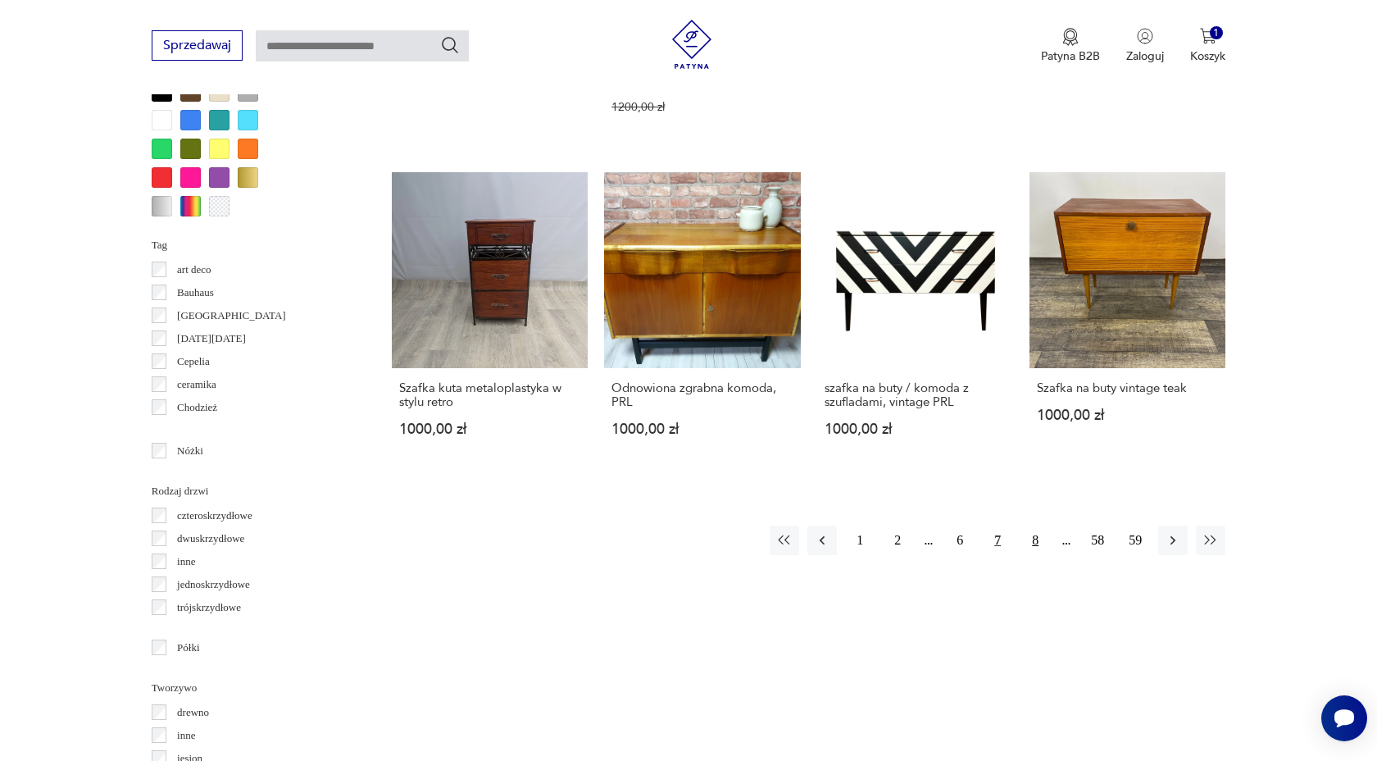
click at [1027, 530] on button "8" at bounding box center [1035, 540] width 30 height 30
